Goal: Communication & Community: Answer question/provide support

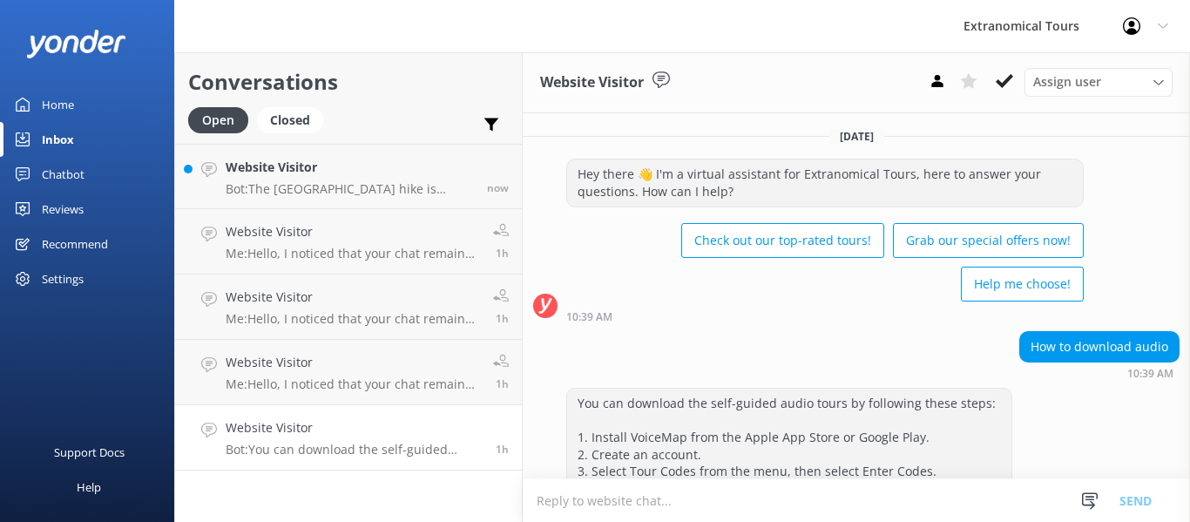
scroll to position [68, 0]
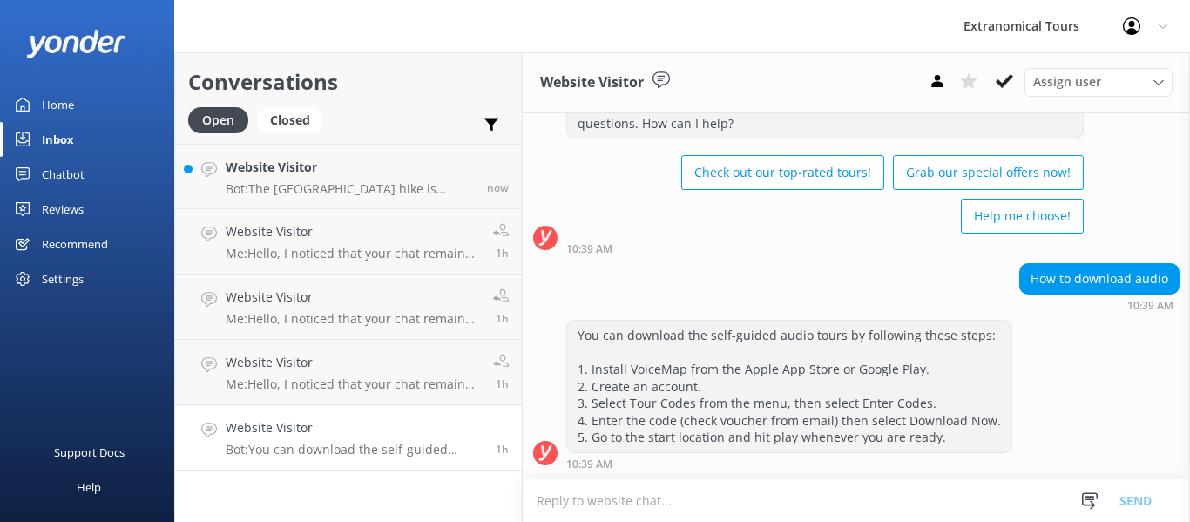
click at [365, 425] on h4 "Website Visitor" at bounding box center [354, 427] width 257 height 19
click at [1089, 499] on use at bounding box center [1090, 500] width 16 height 17
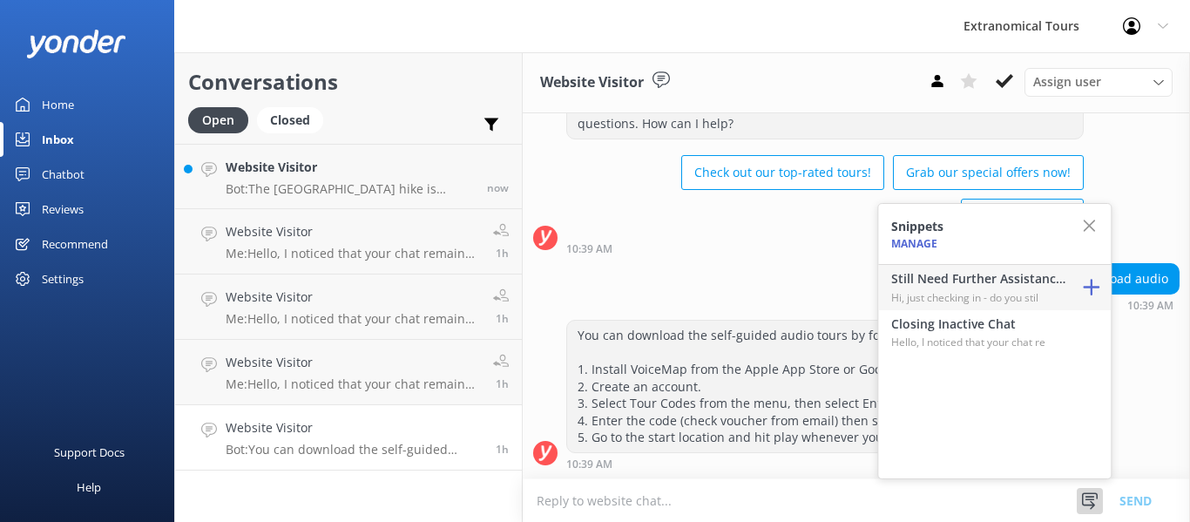
click at [997, 285] on h4 "Still Need Further Assistance?" at bounding box center [978, 278] width 174 height 19
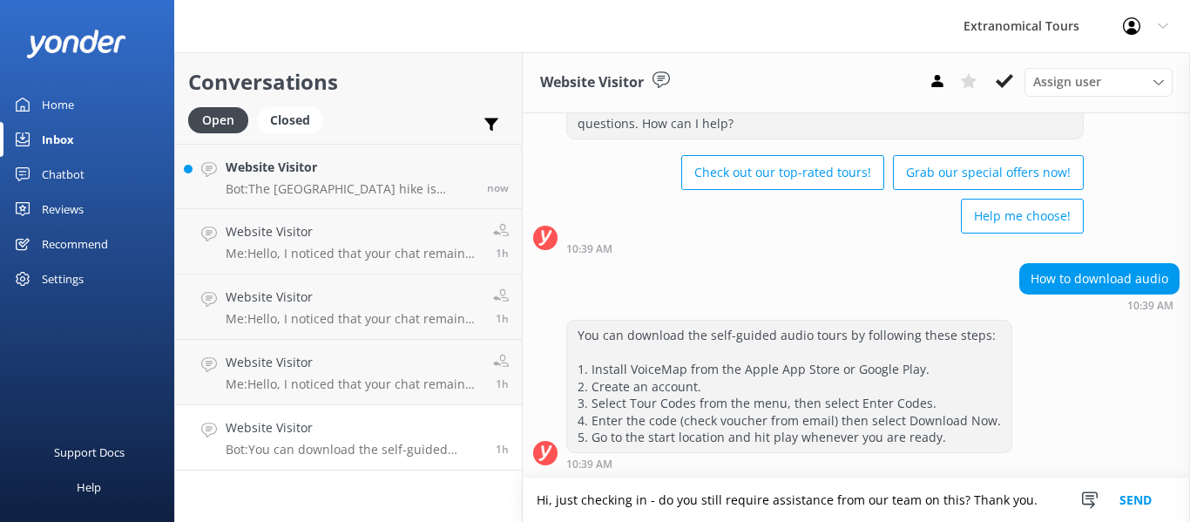
click at [1129, 501] on button "Send" at bounding box center [1135, 500] width 65 height 44
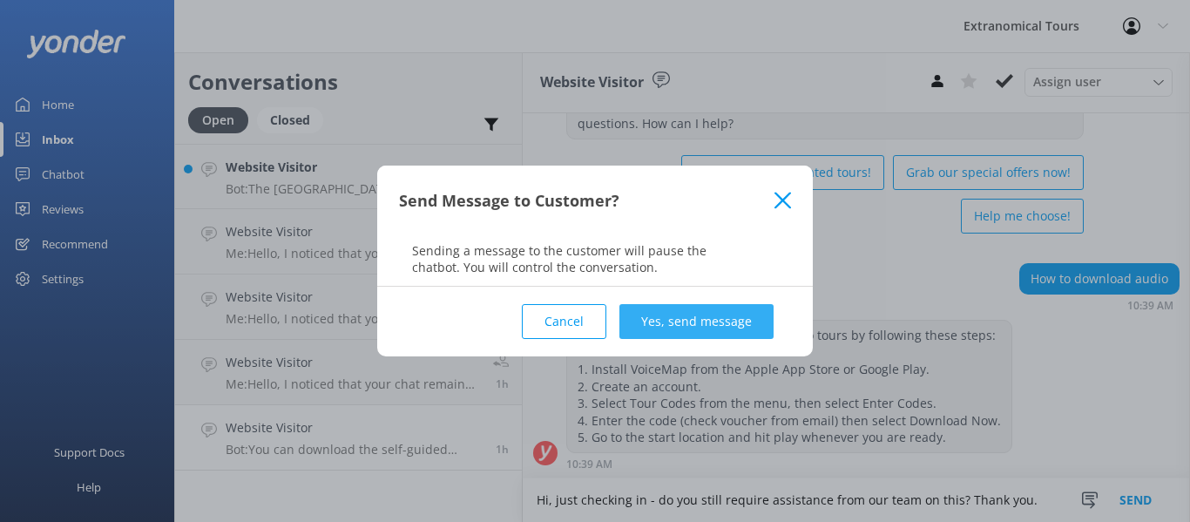
click at [676, 305] on button "Yes, send message" at bounding box center [696, 321] width 154 height 35
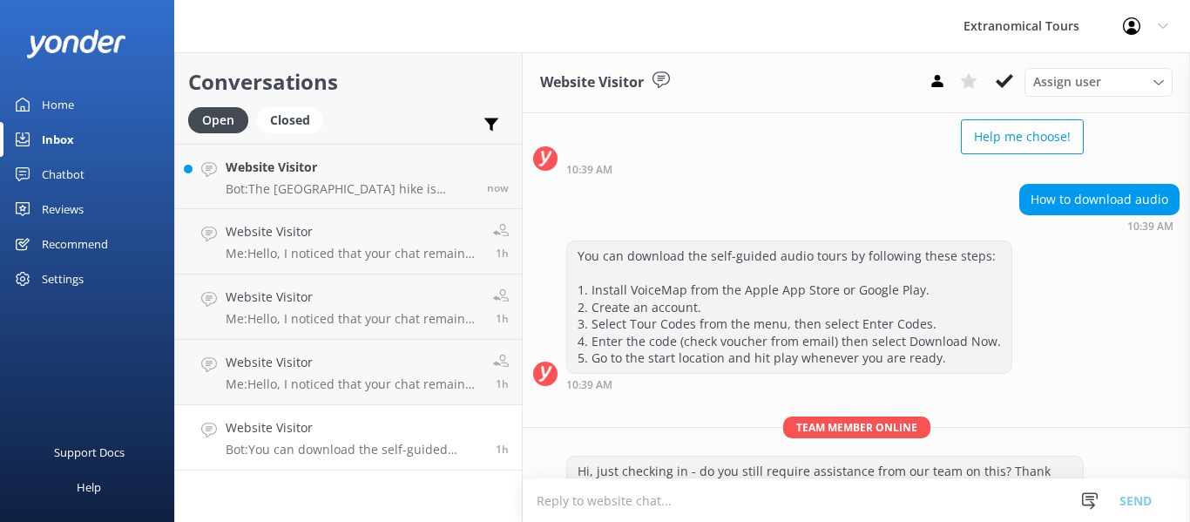
scroll to position [181, 0]
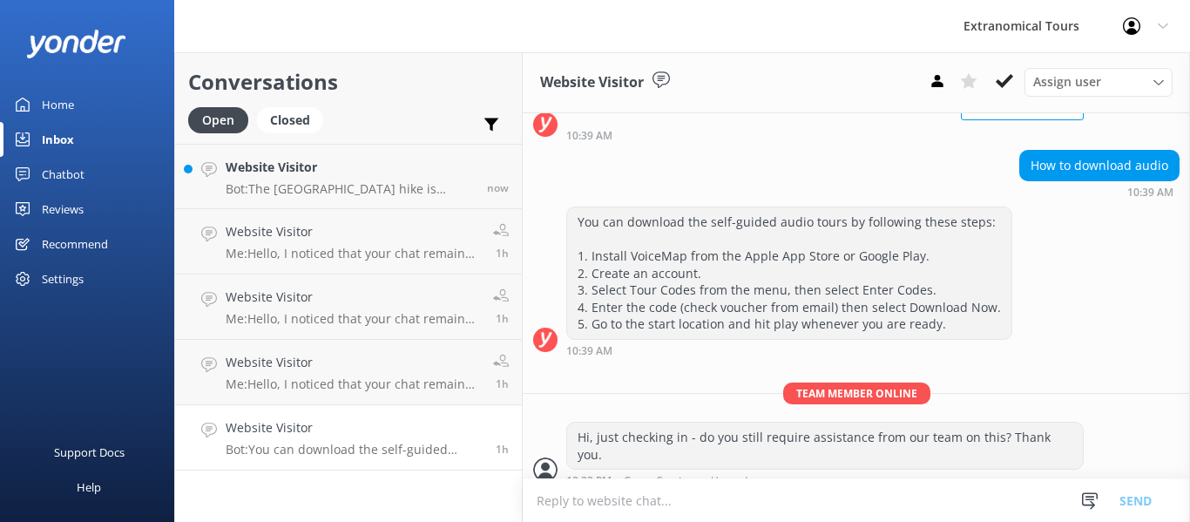
click at [425, 373] on div "Website Visitor Me: Hello, I noticed that your chat remains open, but inactive.…" at bounding box center [353, 372] width 254 height 38
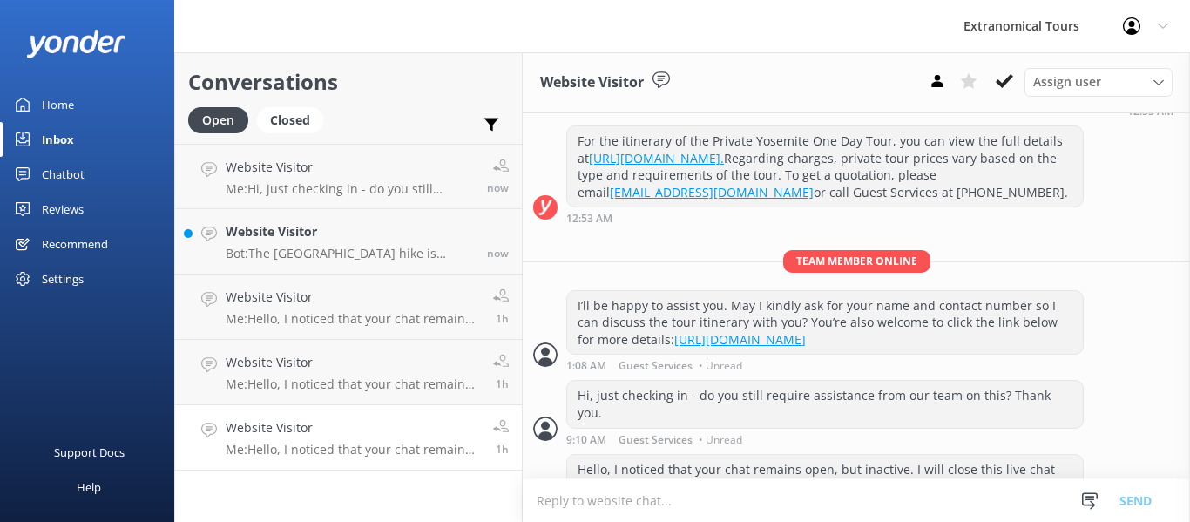
scroll to position [637, 0]
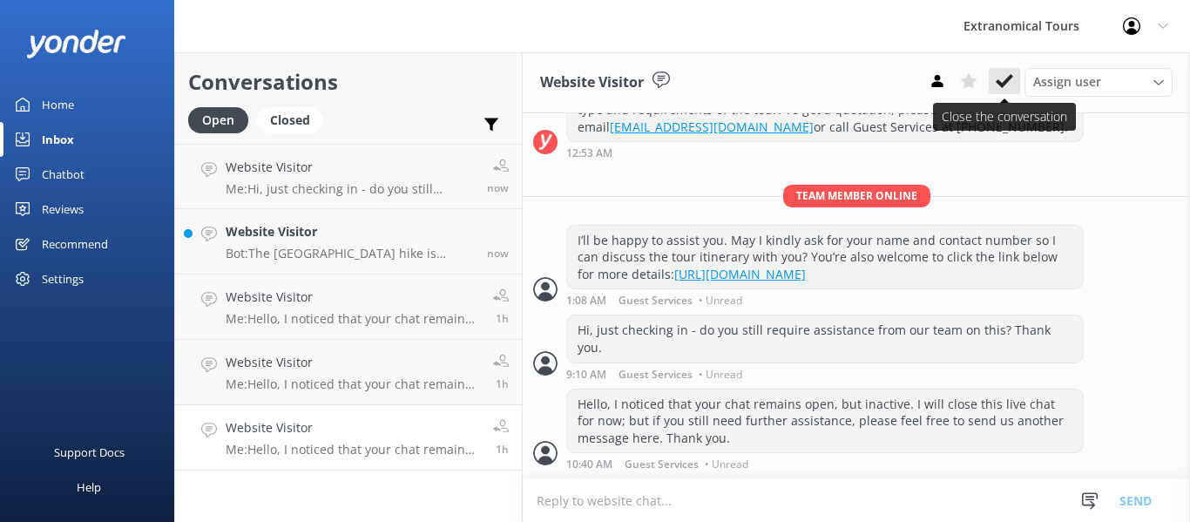
click at [1008, 78] on use at bounding box center [1003, 81] width 17 height 14
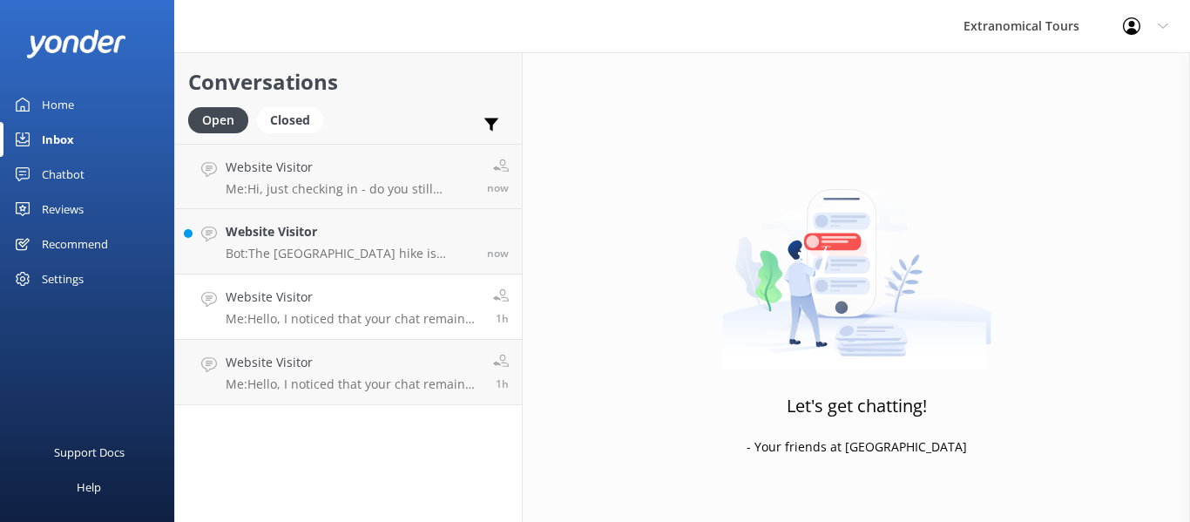
click at [369, 318] on p "Me: Hello, I noticed that your chat remains open, but inactive. I will close th…" at bounding box center [353, 319] width 254 height 16
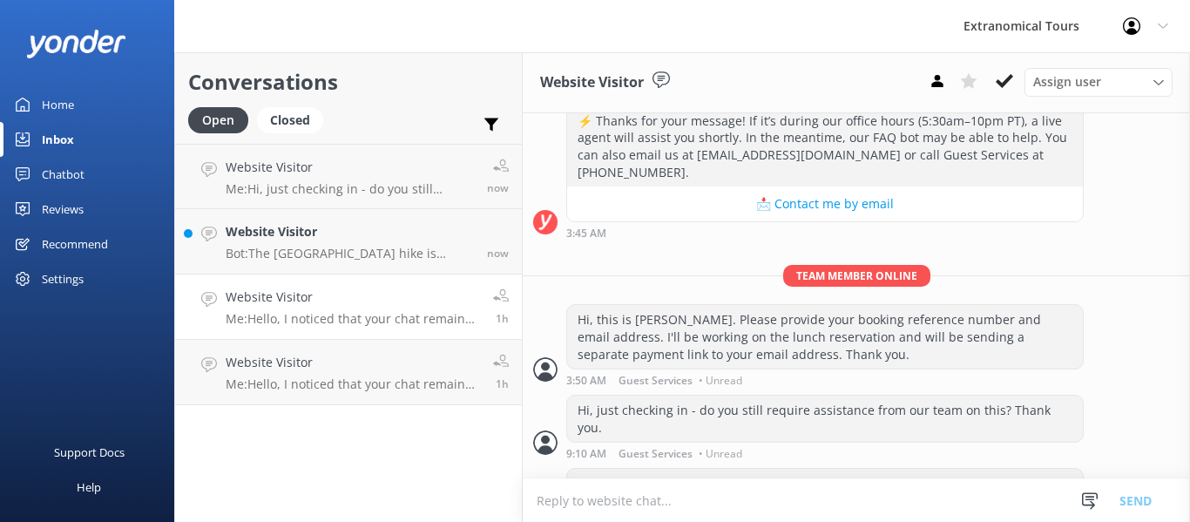
scroll to position [345, 0]
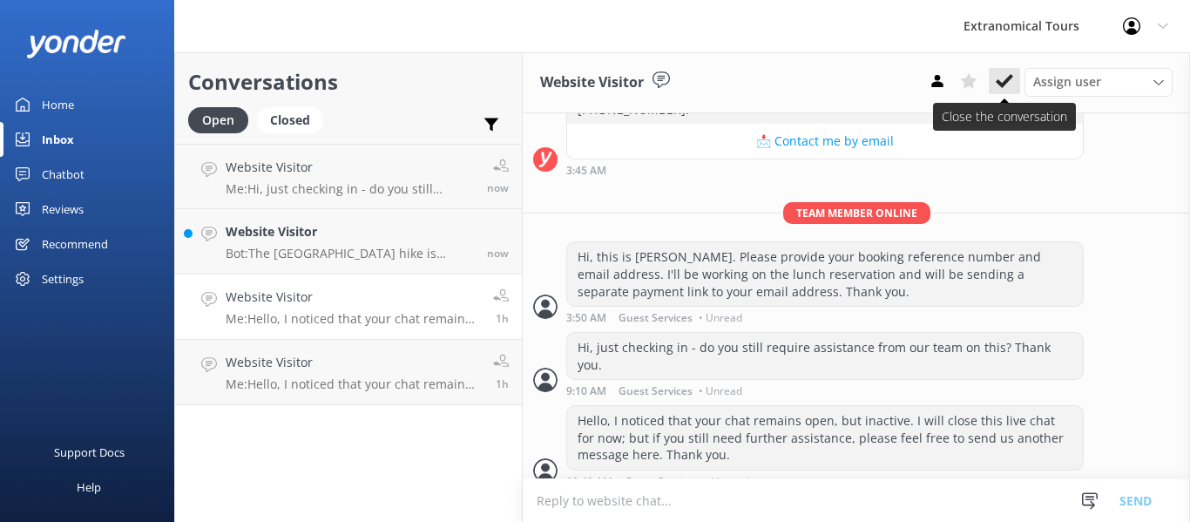
click at [1002, 84] on use at bounding box center [1003, 81] width 17 height 14
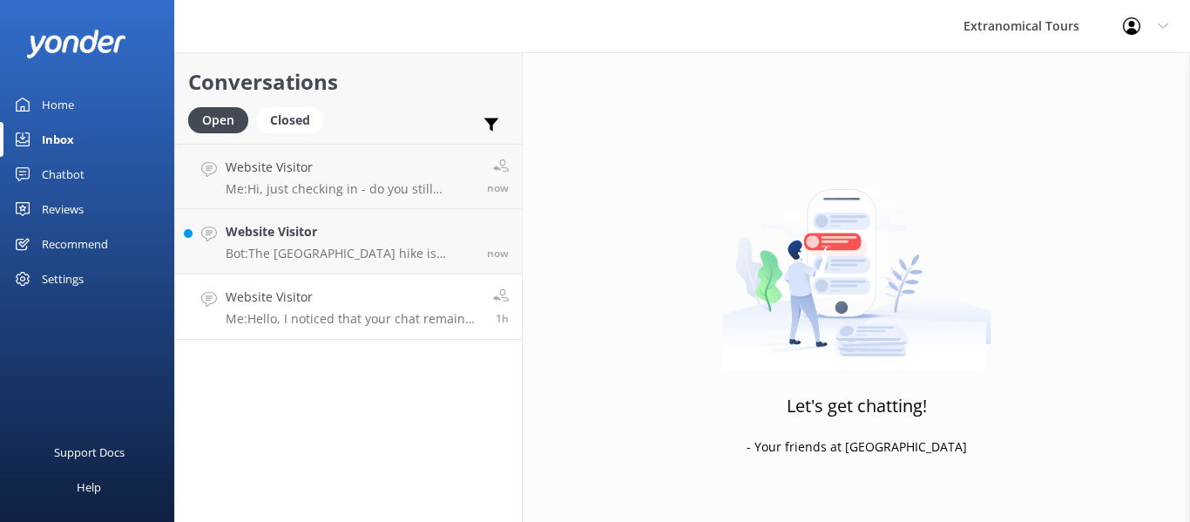
click at [371, 320] on p "Me: Hello, I noticed that your chat remains open, but inactive. I will close th…" at bounding box center [353, 319] width 254 height 16
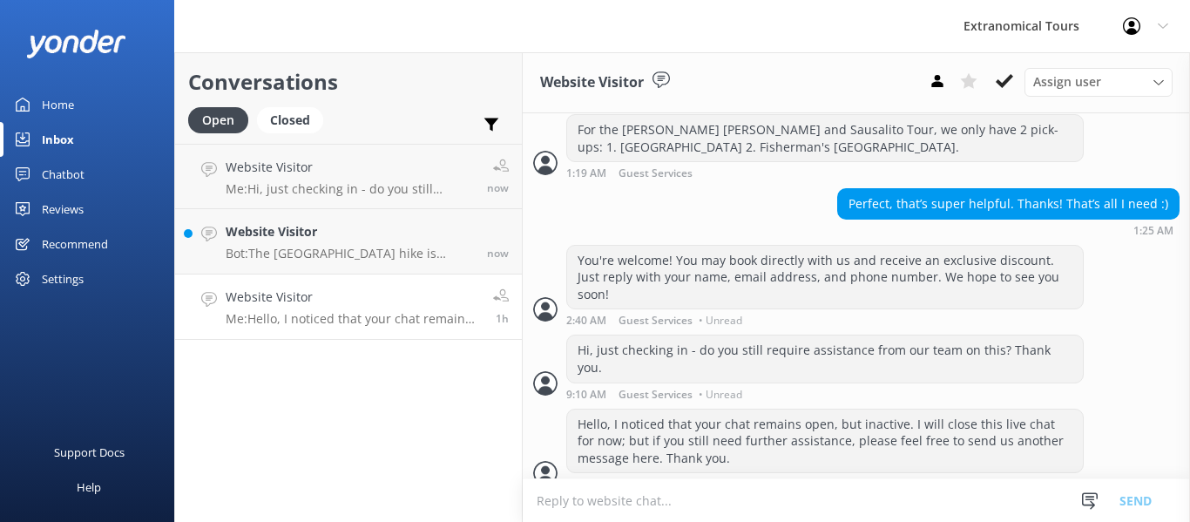
scroll to position [929, 0]
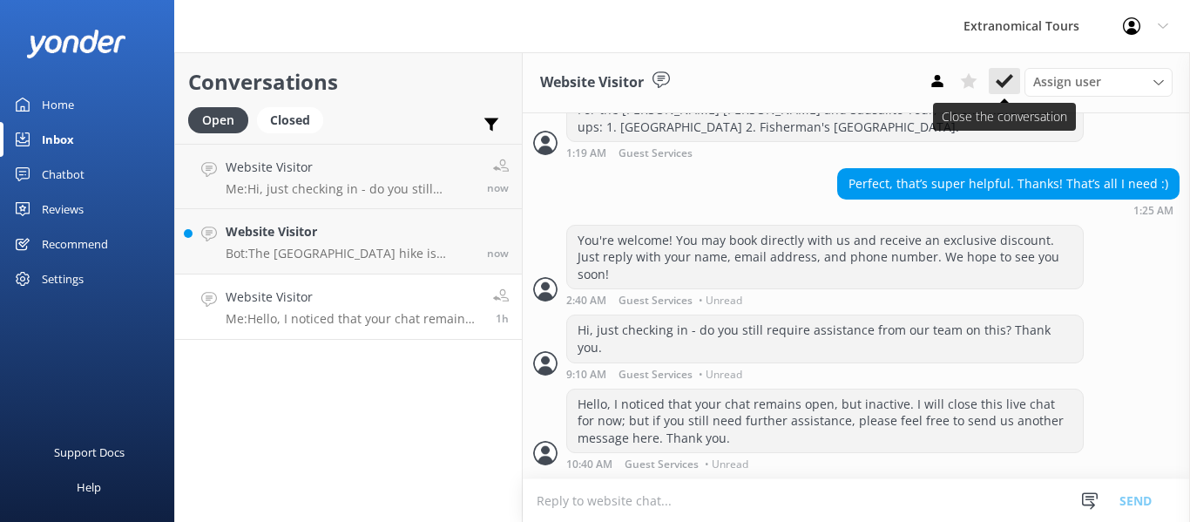
click at [1002, 74] on icon at bounding box center [1003, 80] width 17 height 17
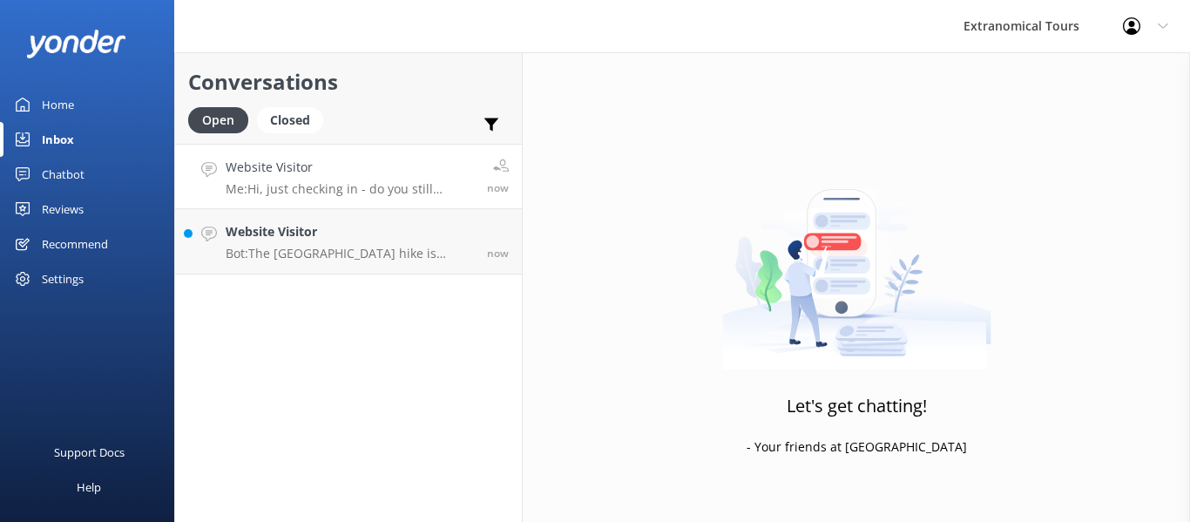
click at [380, 170] on h4 "Website Visitor" at bounding box center [350, 167] width 248 height 19
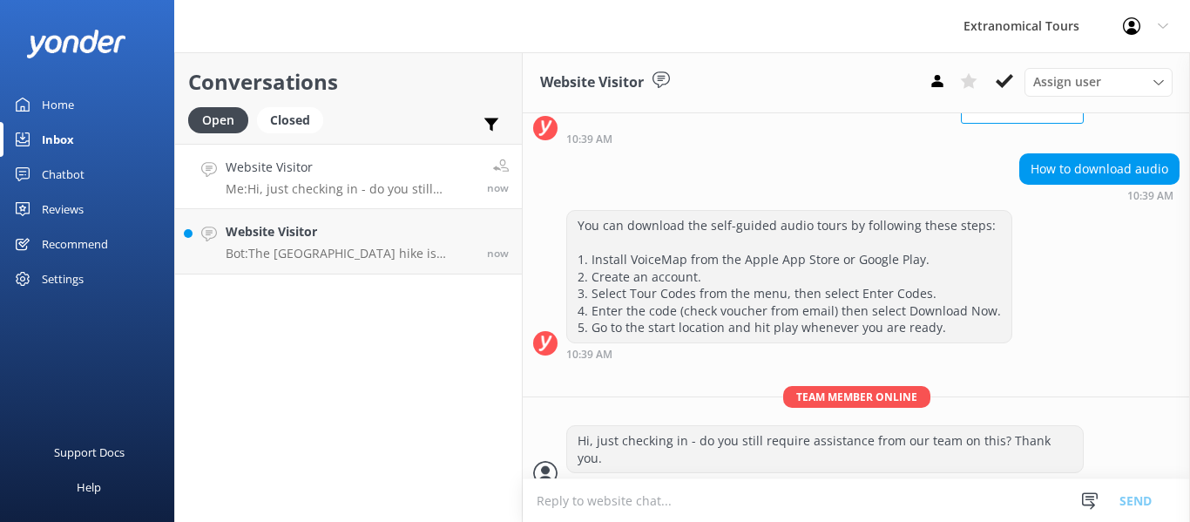
scroll to position [181, 0]
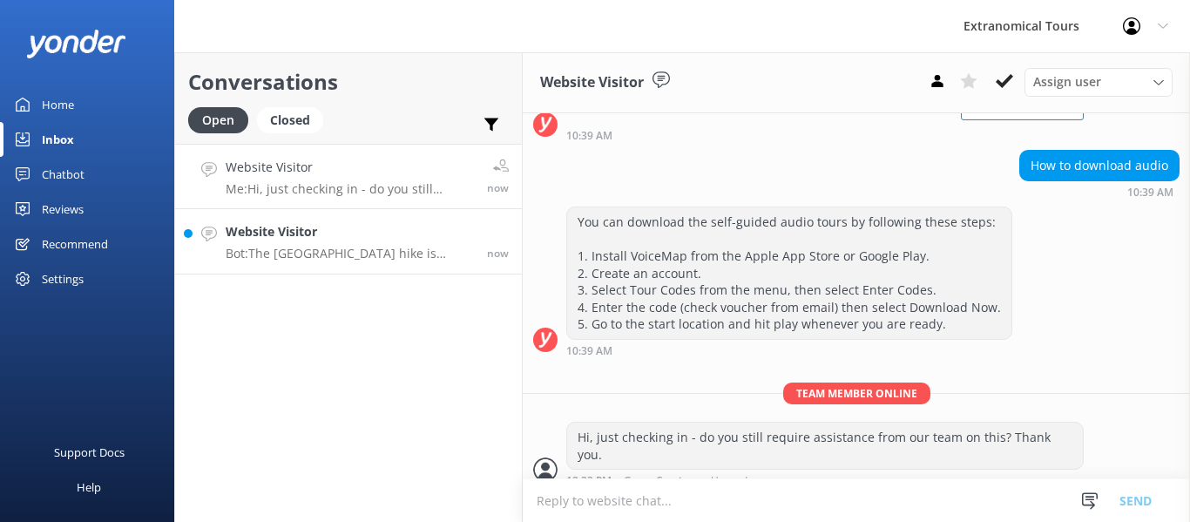
click at [380, 226] on h4 "Website Visitor" at bounding box center [350, 231] width 248 height 19
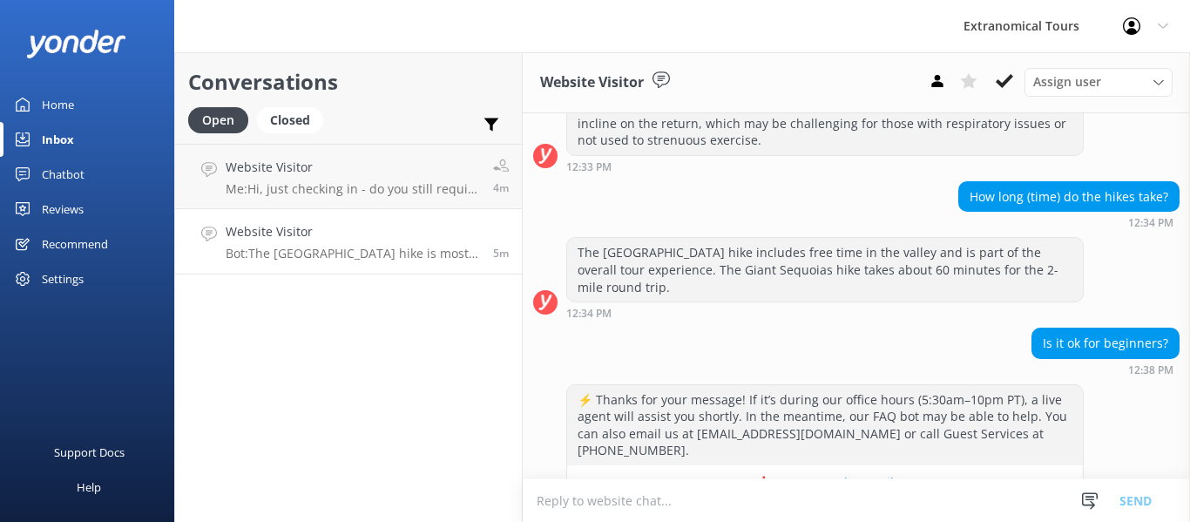
scroll to position [361, 0]
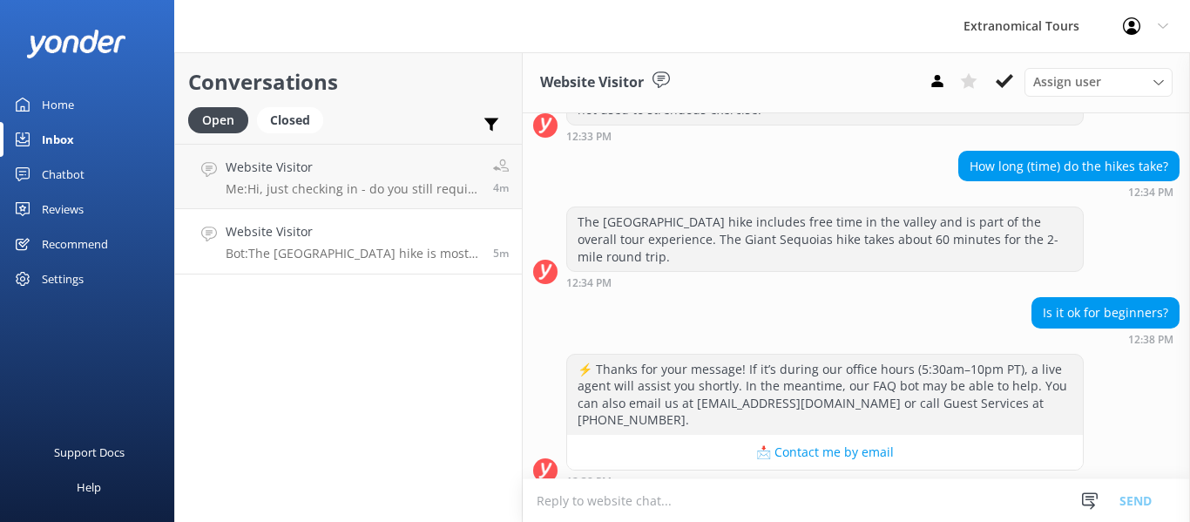
click at [656, 503] on textarea at bounding box center [856, 500] width 667 height 43
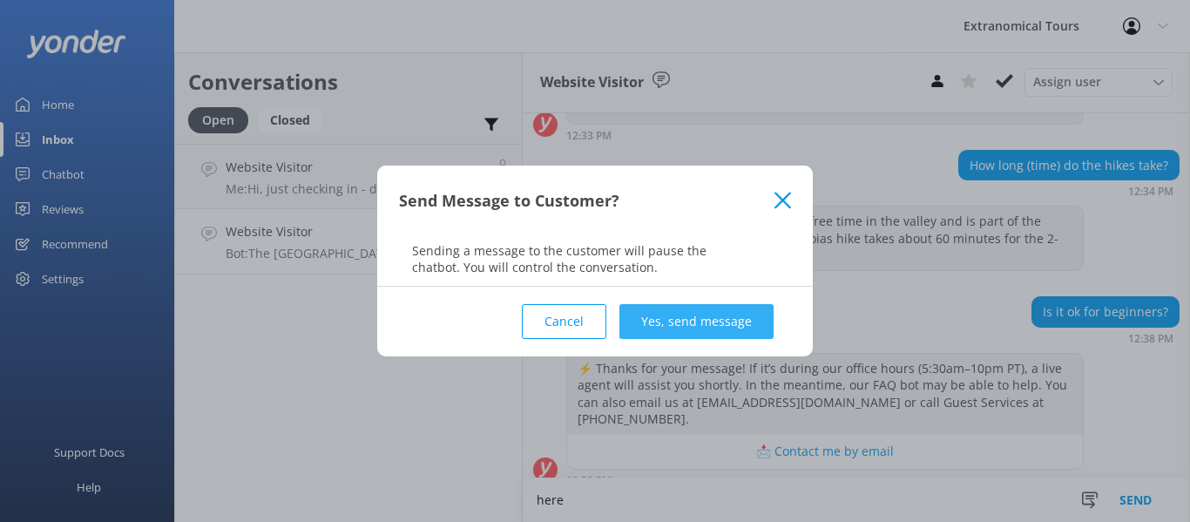
type textarea "here"
click at [676, 321] on button "Yes, send message" at bounding box center [696, 321] width 154 height 35
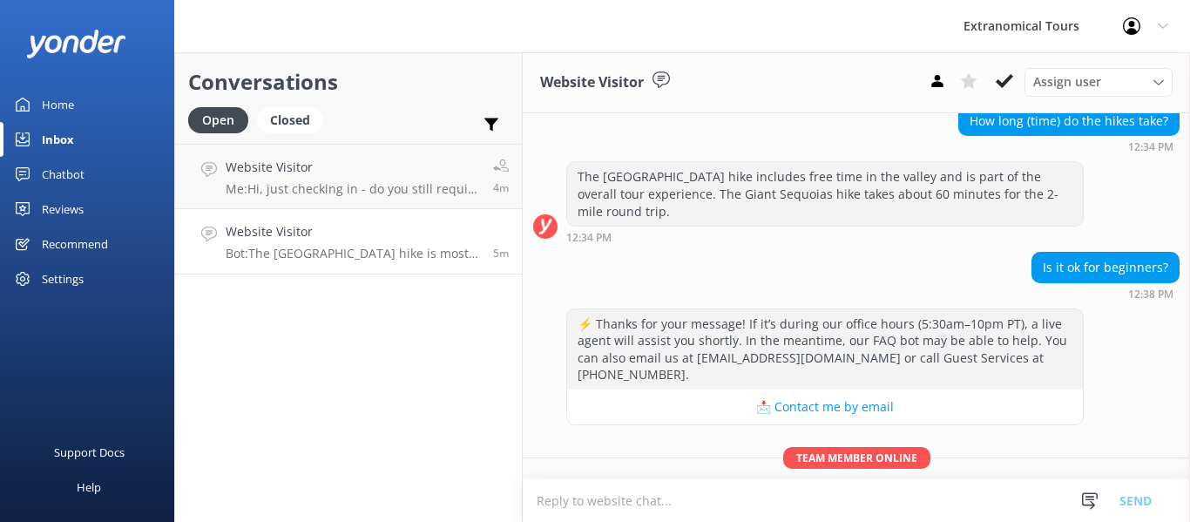
scroll to position [455, 0]
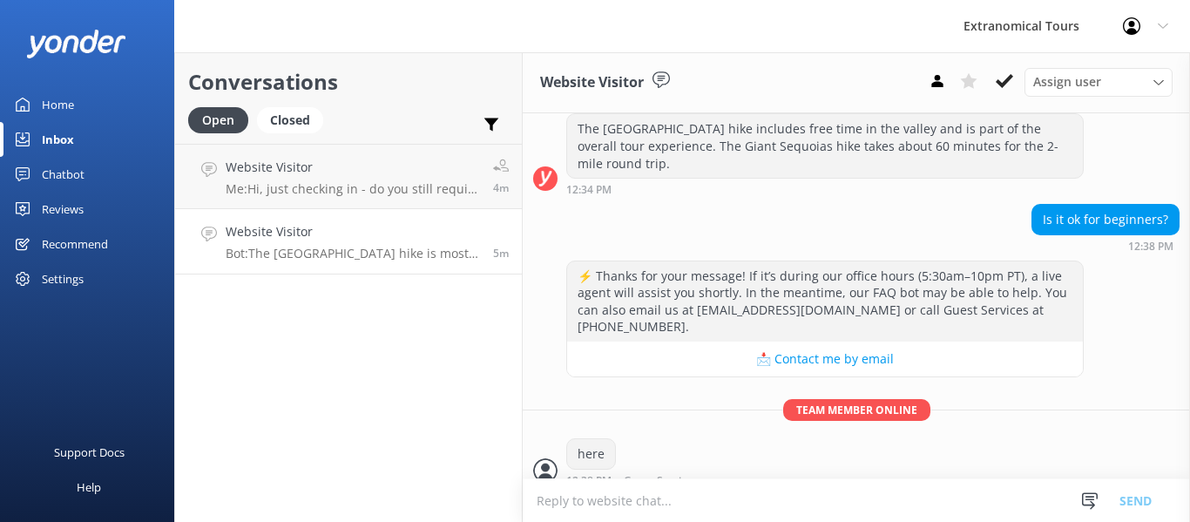
click at [623, 493] on textarea at bounding box center [856, 500] width 667 height 43
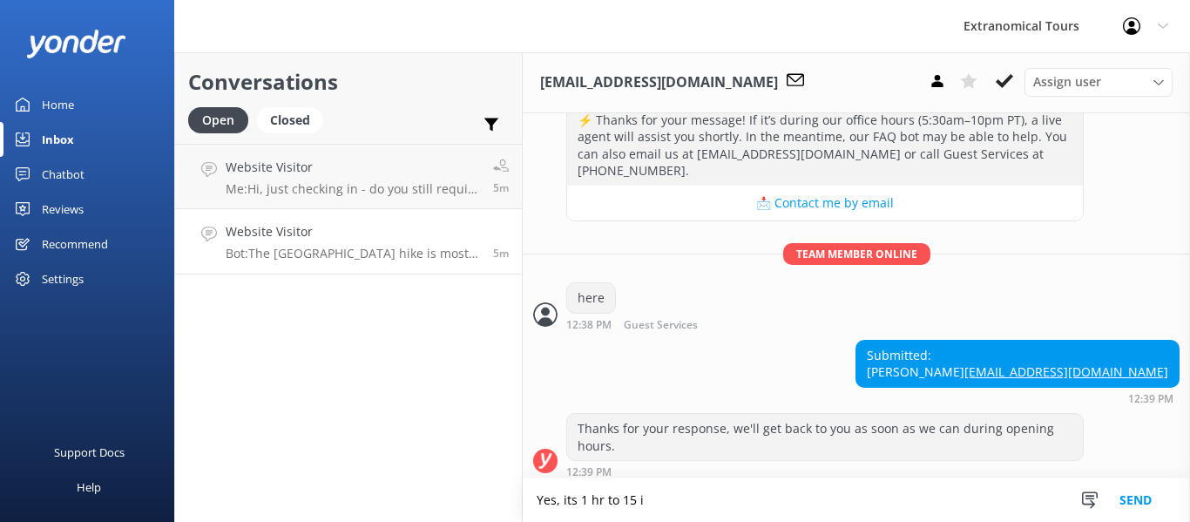
scroll to position [619, 0]
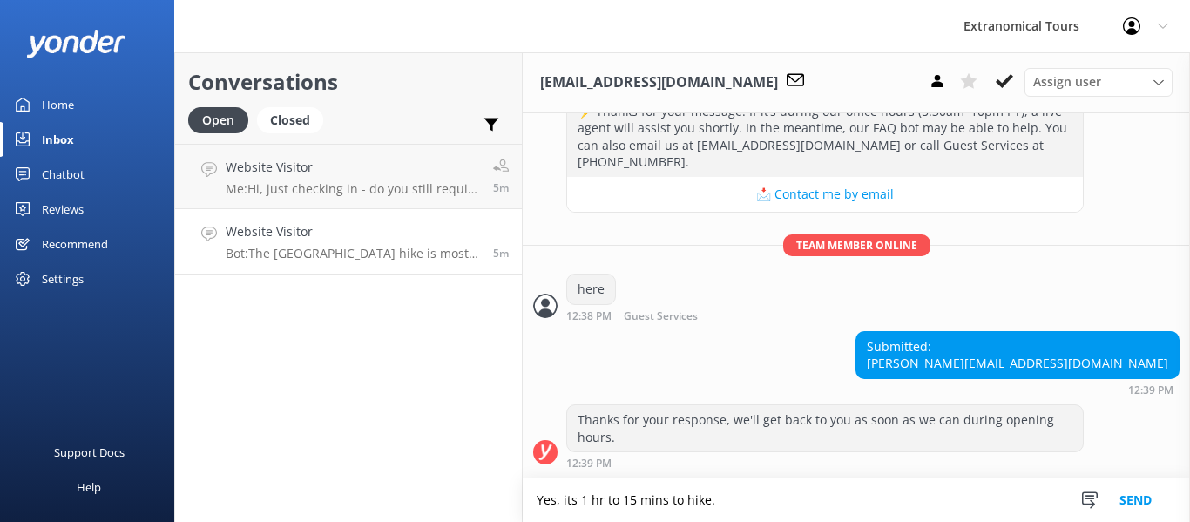
type textarea "Yes, its 1 hr to 15 mins to hike."
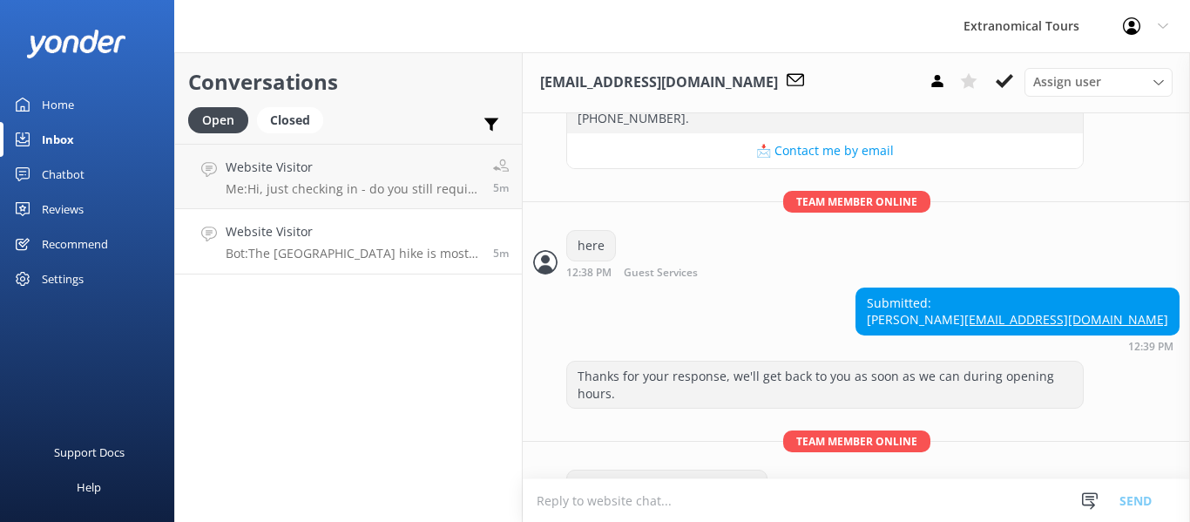
scroll to position [712, 0]
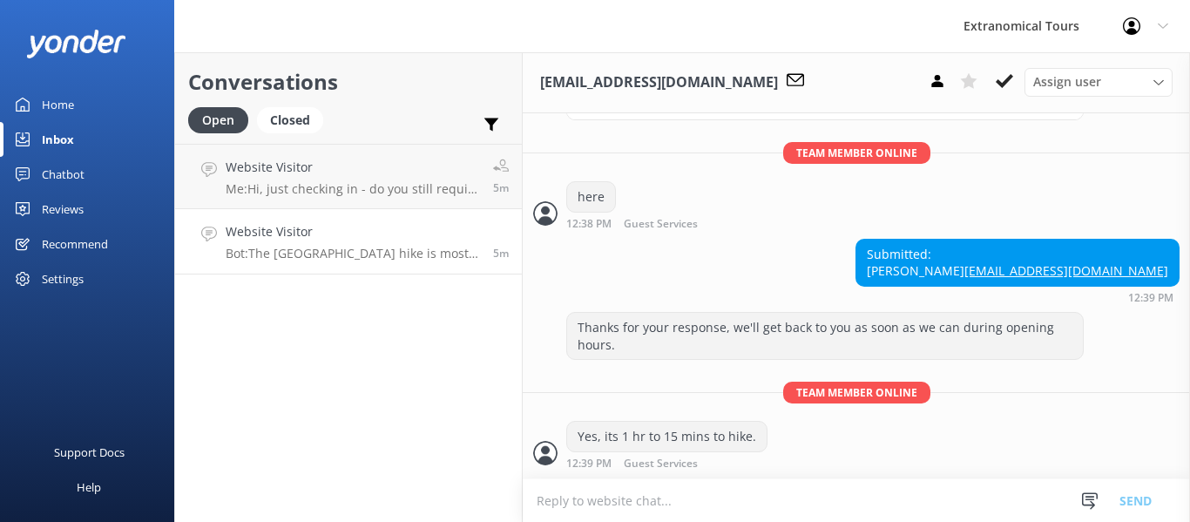
click at [630, 496] on textarea at bounding box center [856, 500] width 667 height 43
type textarea "u"
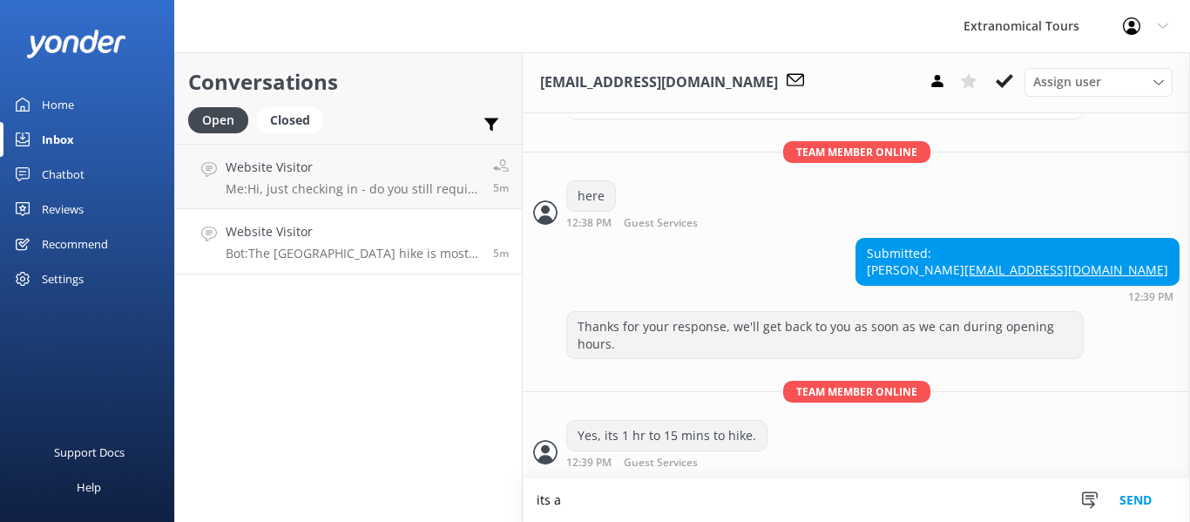
scroll to position [768, 0]
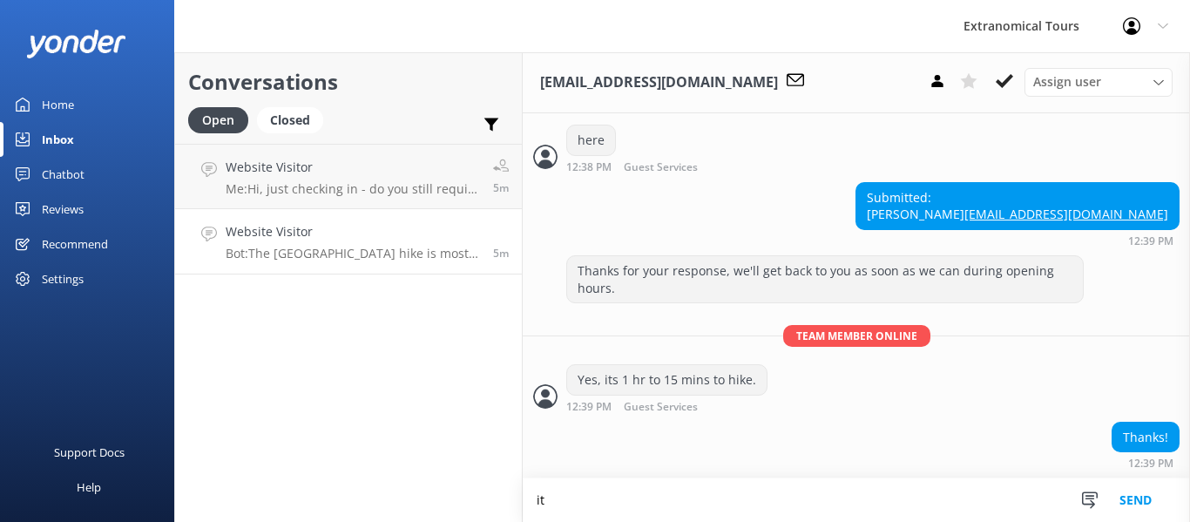
type textarea "i"
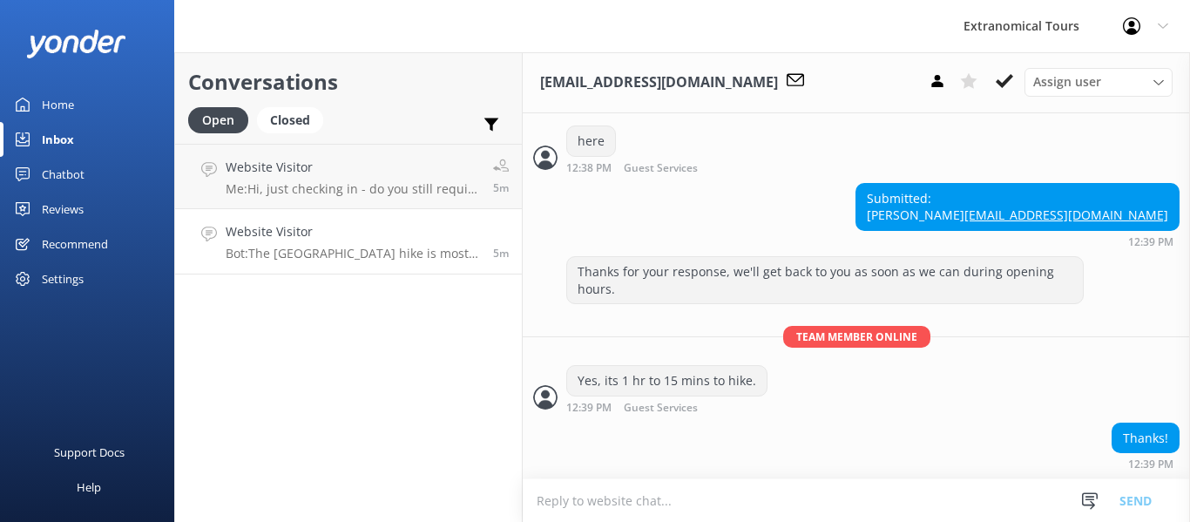
type textarea "T"
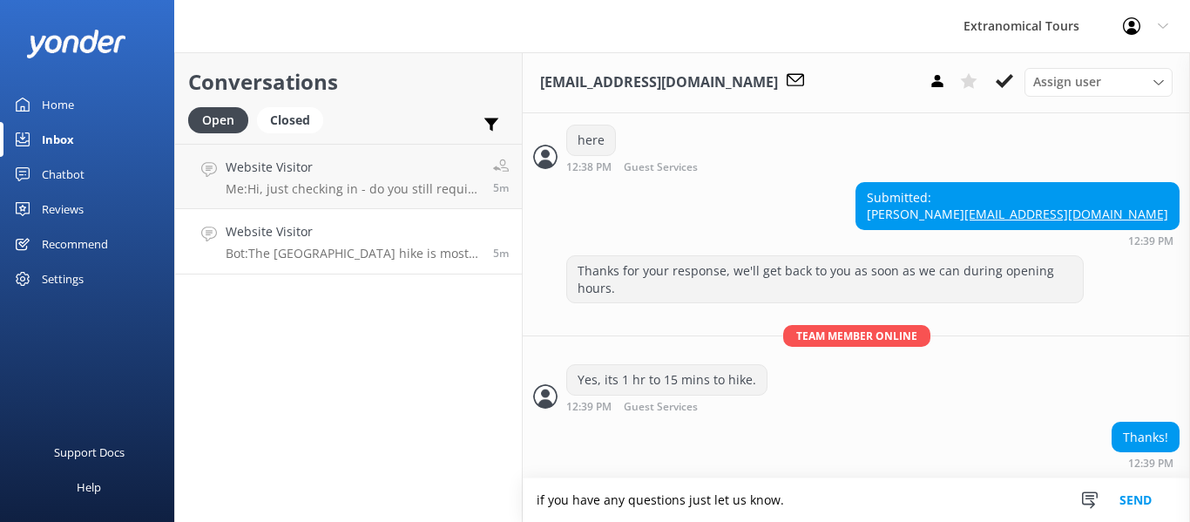
type textarea "if you have any questions just let us know."
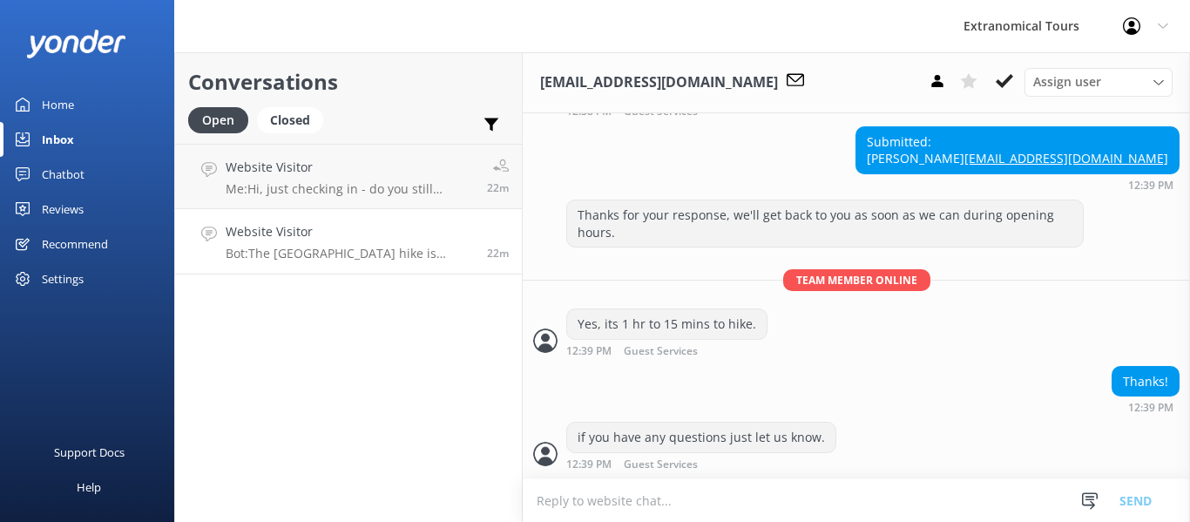
scroll to position [862, 0]
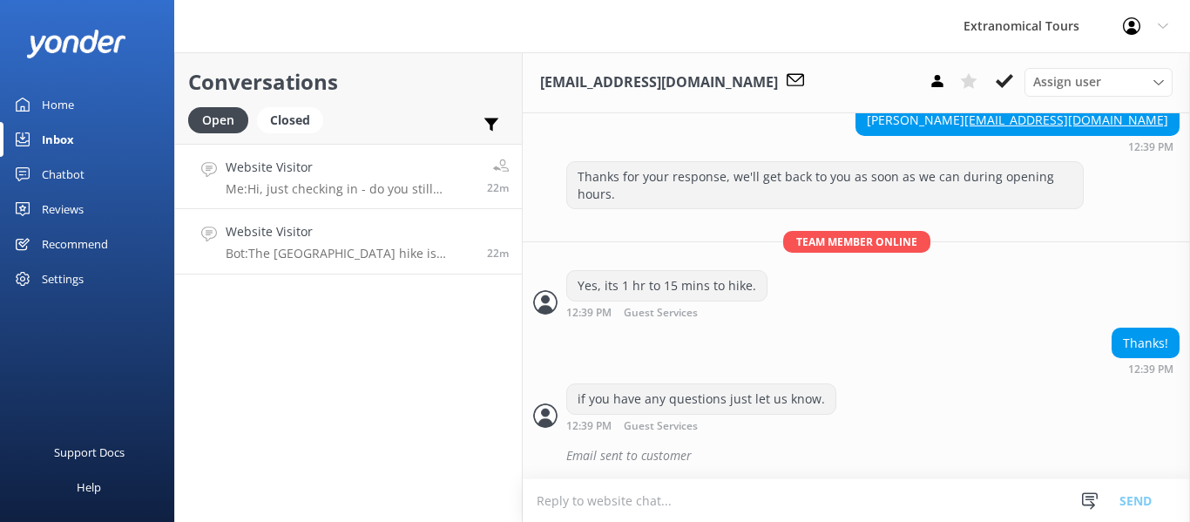
click at [348, 195] on p "Me: Hi, just checking in - do you still require assistance from our team on thi…" at bounding box center [350, 189] width 248 height 16
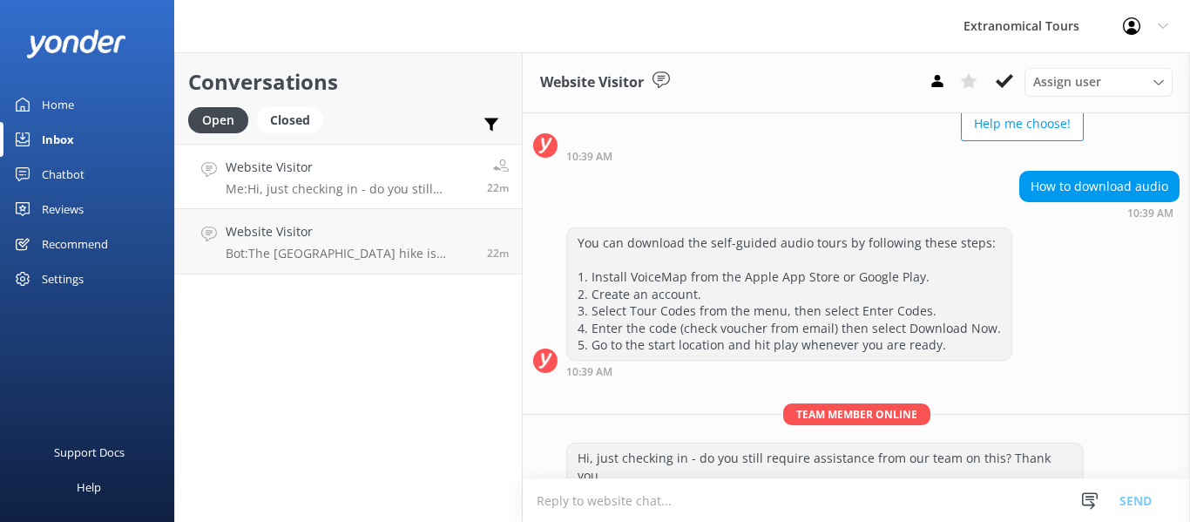
scroll to position [181, 0]
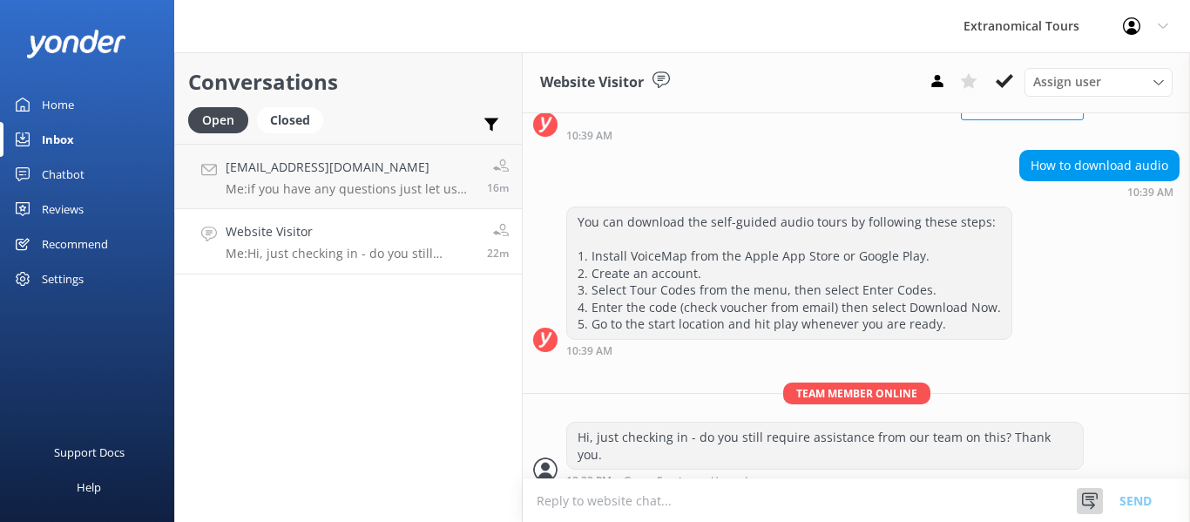
click at [1091, 509] on div at bounding box center [1089, 501] width 26 height 26
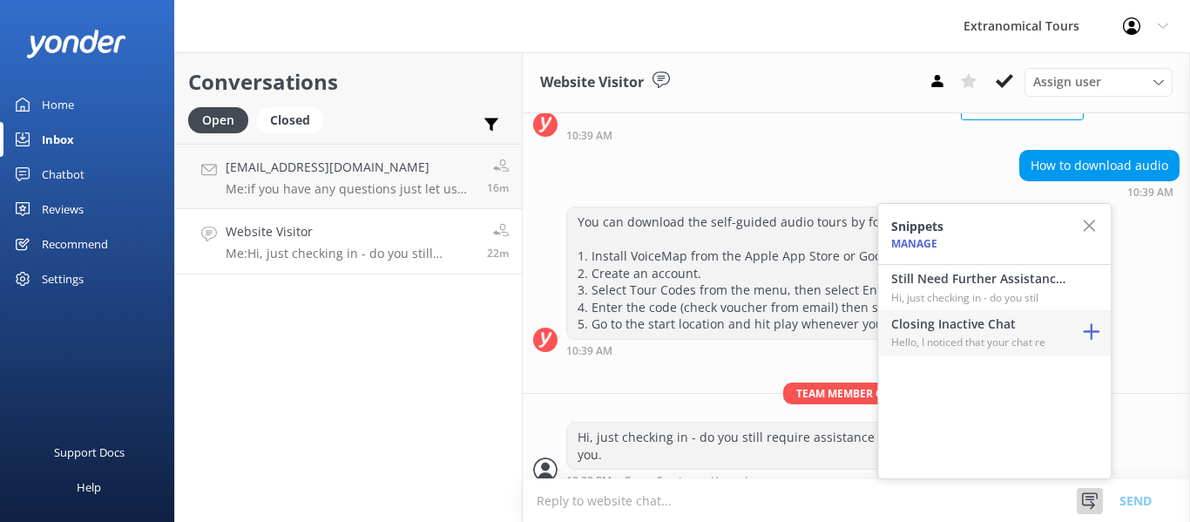
click at [997, 327] on h4 "Closing Inactive Chat" at bounding box center [978, 323] width 174 height 19
type textarea "Hello, I noticed that your chat remains open, but inactive. I will close this l…"
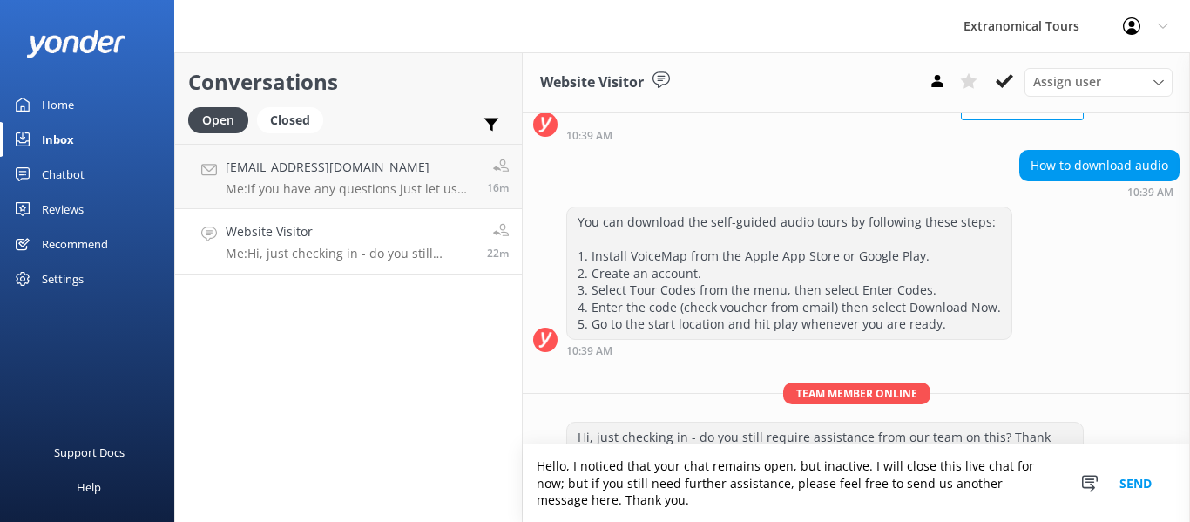
click at [1120, 482] on button "Send" at bounding box center [1135, 483] width 65 height 78
